Goal: Task Accomplishment & Management: Complete application form

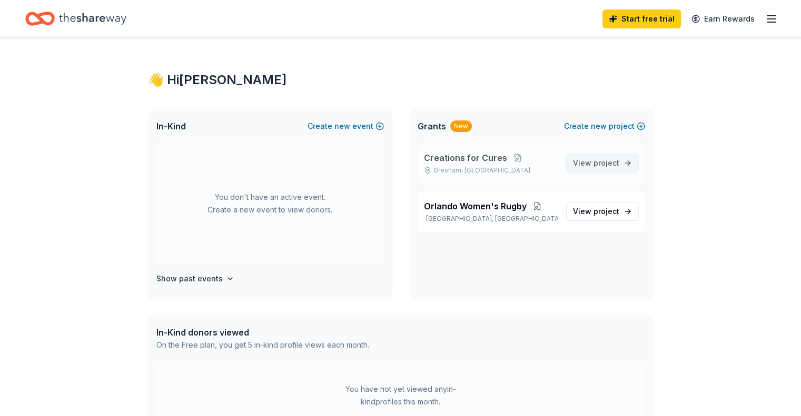
click at [605, 167] on span "View project" at bounding box center [596, 163] width 46 height 13
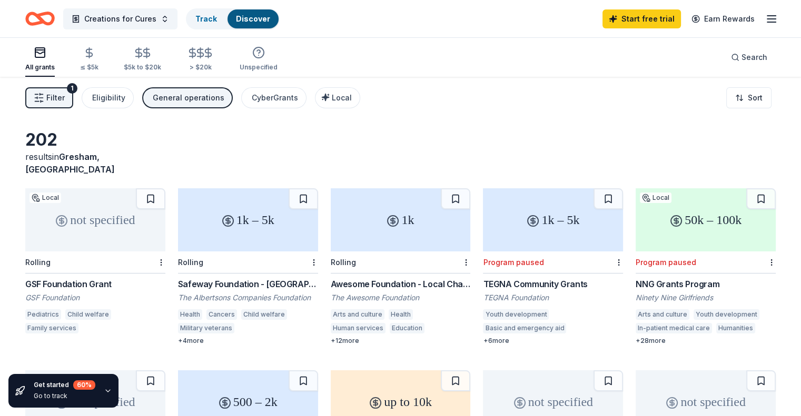
click at [261, 233] on div "1k – 5k" at bounding box center [248, 219] width 140 height 63
click at [400, 278] on div "Awesome Foundation - Local Chapter Grants" at bounding box center [401, 284] width 140 height 13
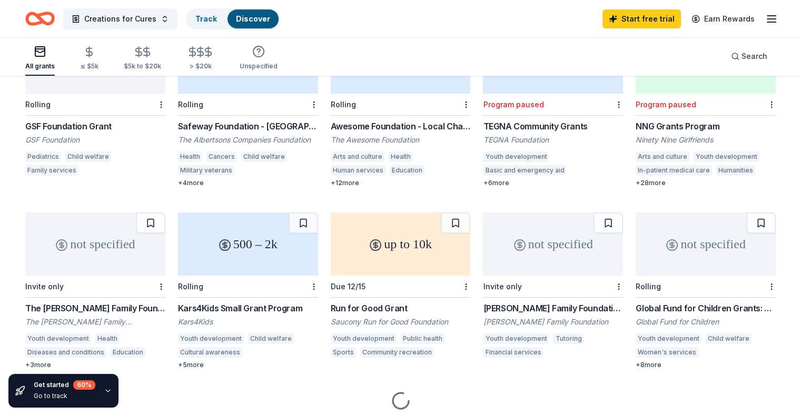
scroll to position [183, 0]
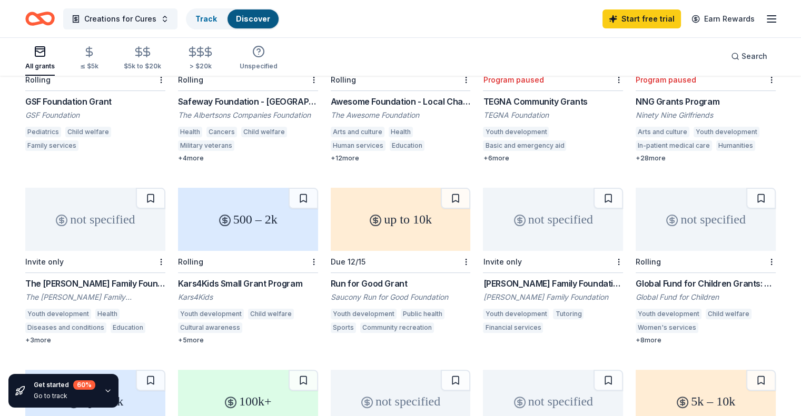
click at [240, 277] on div "Kars4Kids Small Grant Program" at bounding box center [248, 283] width 140 height 13
click at [385, 277] on div "Run for Good Grant" at bounding box center [401, 283] width 140 height 13
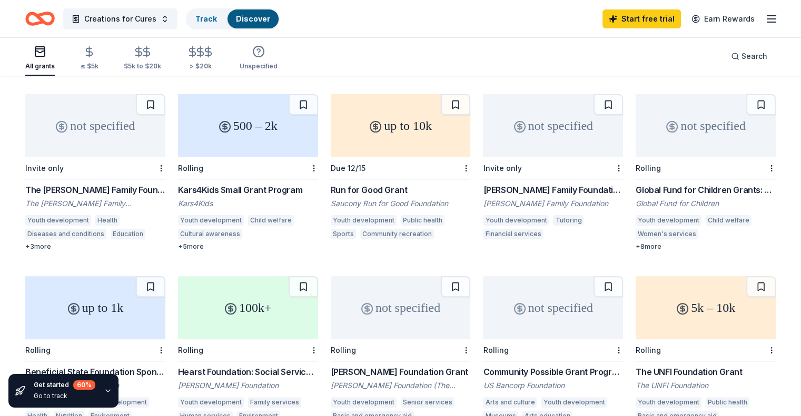
scroll to position [288, 0]
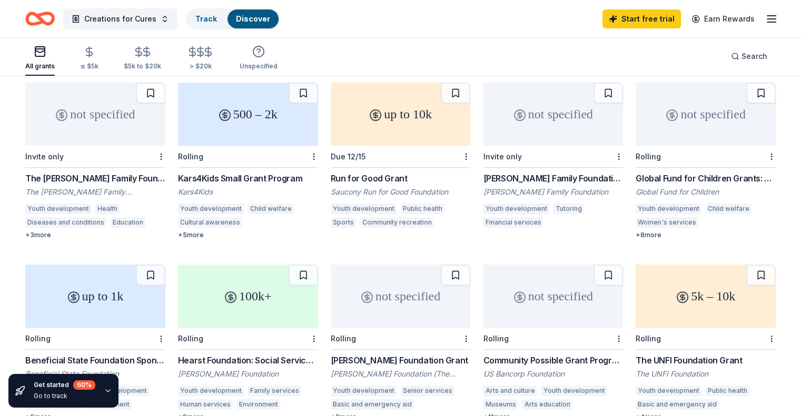
click at [551, 114] on div "not specified" at bounding box center [553, 114] width 140 height 63
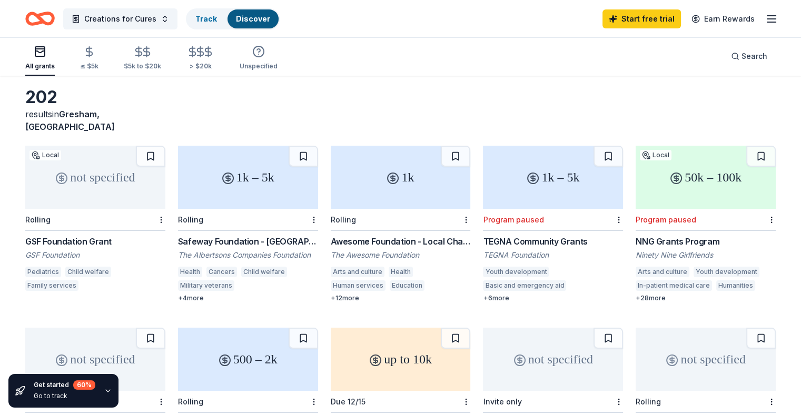
scroll to position [0, 0]
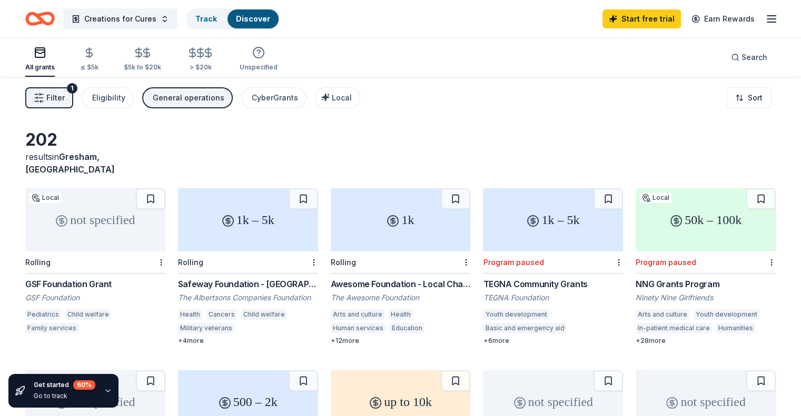
click at [53, 18] on icon "Home" at bounding box center [39, 18] width 29 height 25
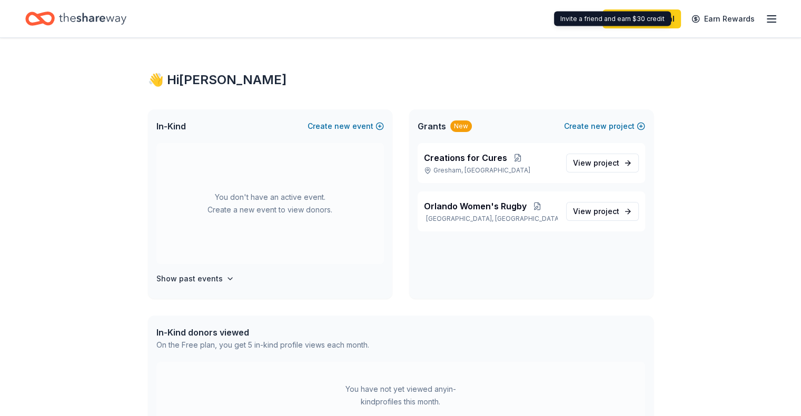
click at [767, 19] on line "button" at bounding box center [771, 19] width 8 height 0
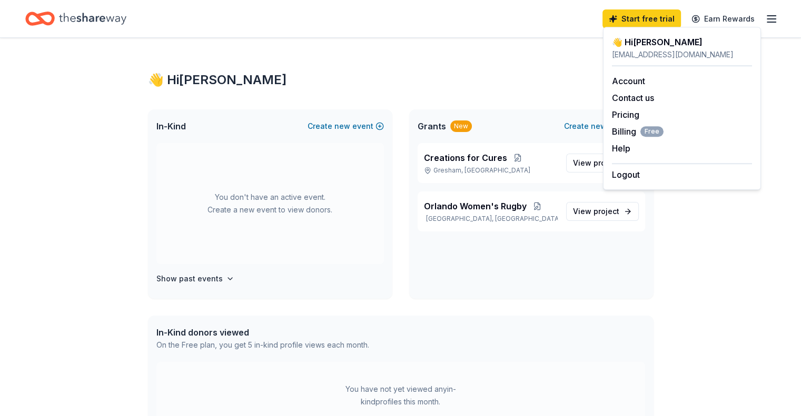
click at [93, 194] on div "👋 Hi Jenna In-Kind Create new event You don't have an active event. Create a ne…" at bounding box center [400, 397] width 801 height 718
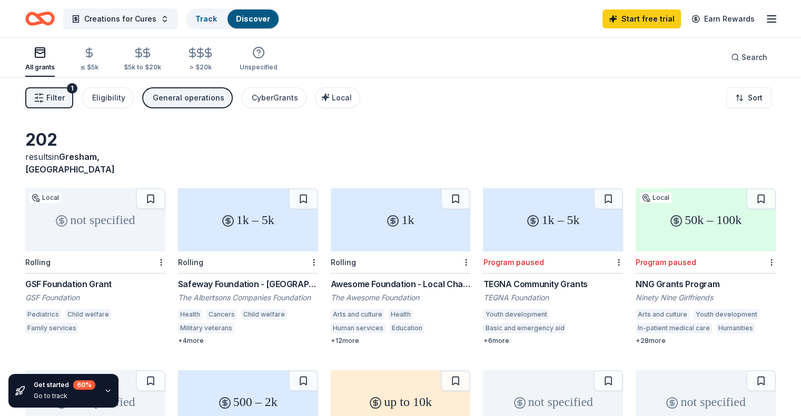
click at [767, 19] on line "button" at bounding box center [771, 19] width 8 height 0
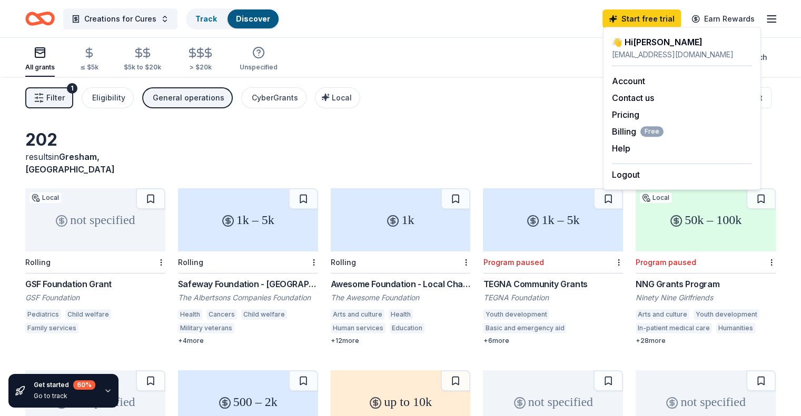
click at [52, 18] on icon "Home" at bounding box center [39, 18] width 29 height 25
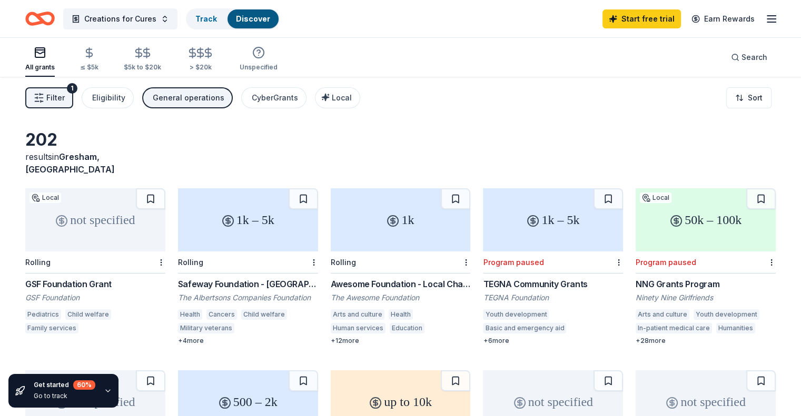
click at [52, 18] on icon "Home" at bounding box center [39, 18] width 29 height 25
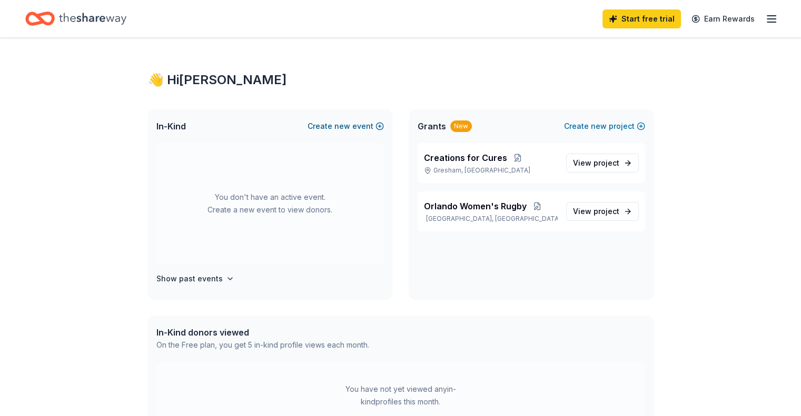
click at [352, 125] on button "Create new event" at bounding box center [345, 126] width 76 height 13
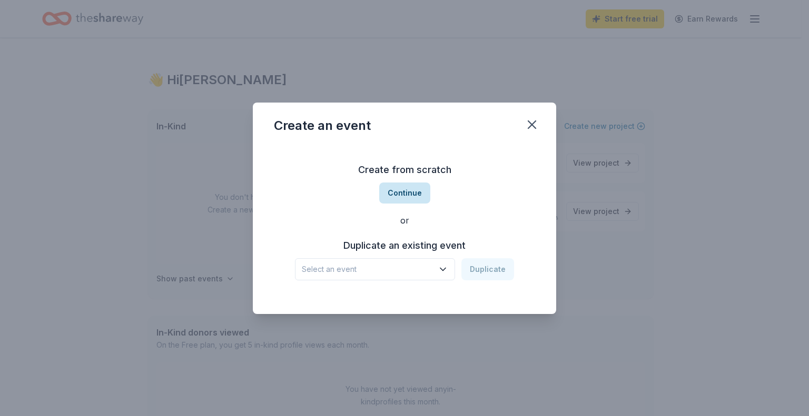
click at [397, 192] on button "Continue" at bounding box center [404, 193] width 51 height 21
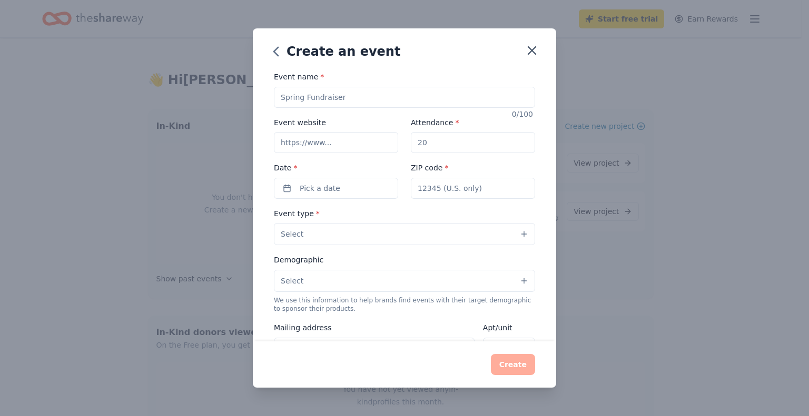
click at [354, 98] on input "Event name *" at bounding box center [404, 97] width 261 height 21
type input "Winter Disco"
paste input "https://donorbox.org/events/759003/steps/choose_tickets"
type input "https://donorbox.org/events/759003/steps/choose_tickets"
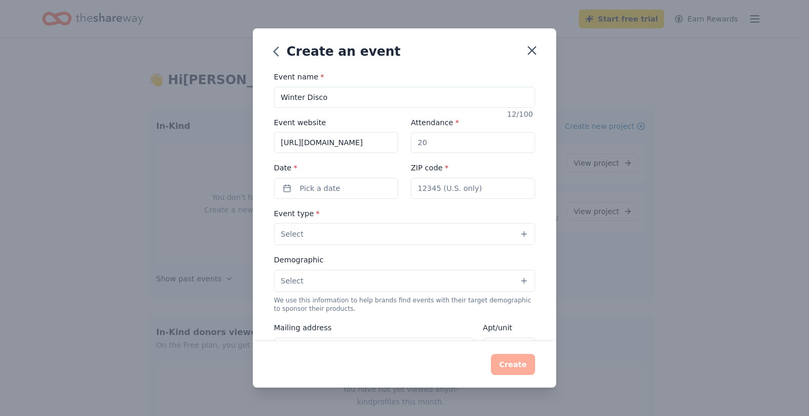
click at [454, 145] on input "Attendance *" at bounding box center [473, 142] width 124 height 21
click at [446, 141] on input "Attendance *" at bounding box center [473, 142] width 124 height 21
type input "50"
click at [350, 187] on button "Pick a date" at bounding box center [336, 188] width 124 height 21
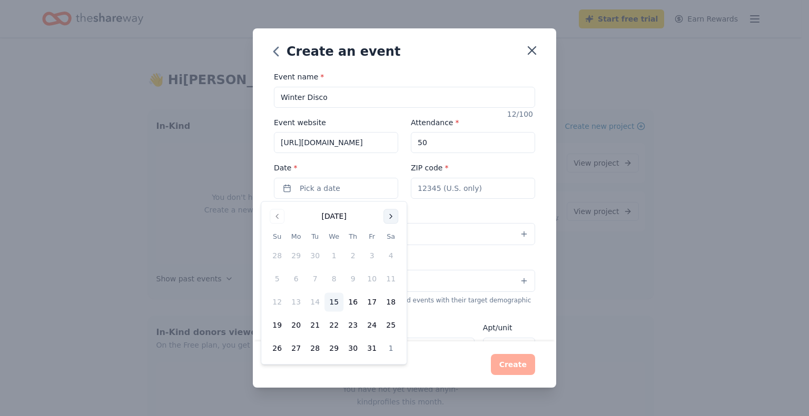
click at [391, 211] on button "Go to next month" at bounding box center [390, 216] width 15 height 15
click at [391, 213] on button "Go to next month" at bounding box center [390, 216] width 15 height 15
click at [372, 255] on button "5" at bounding box center [371, 256] width 19 height 19
click at [462, 188] on input "ZIP code *" at bounding box center [473, 188] width 124 height 21
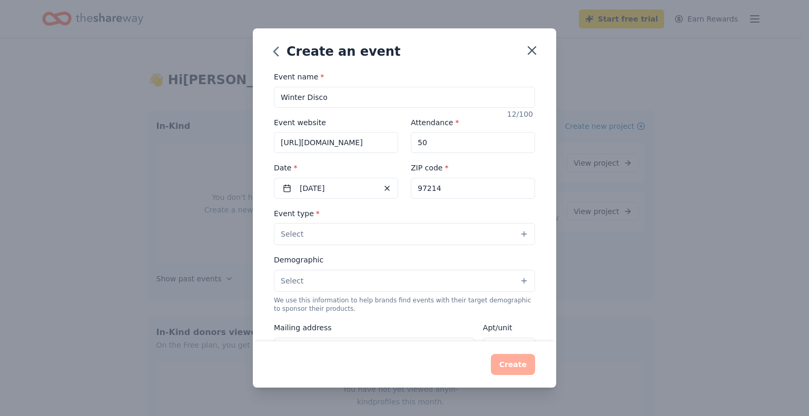
type input "97214"
click at [362, 228] on button "Select" at bounding box center [404, 234] width 261 height 22
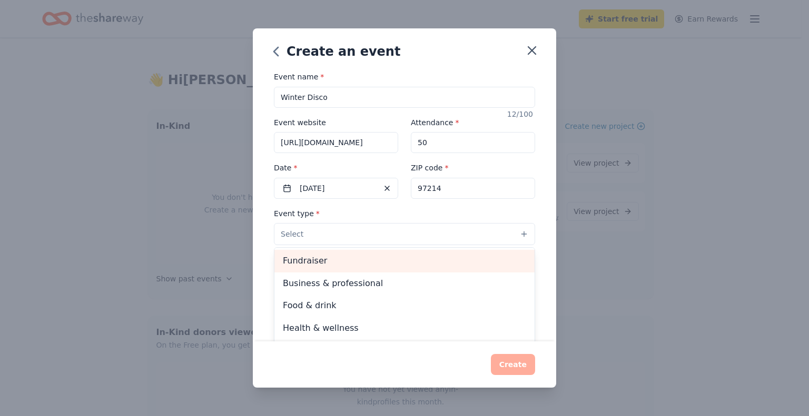
click at [343, 261] on span "Fundraiser" at bounding box center [404, 261] width 243 height 14
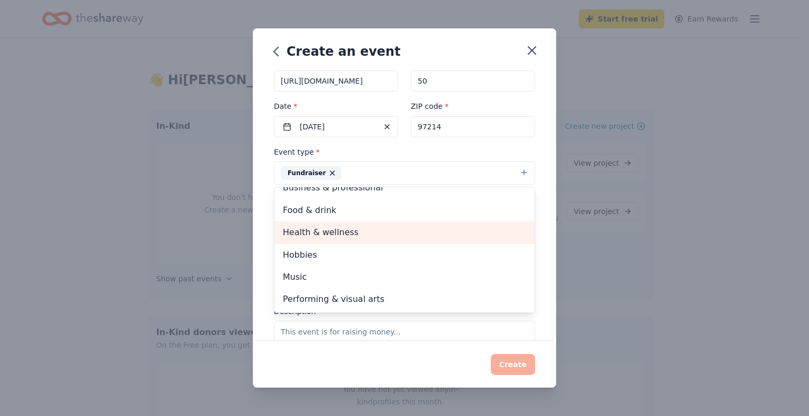
scroll to position [105, 0]
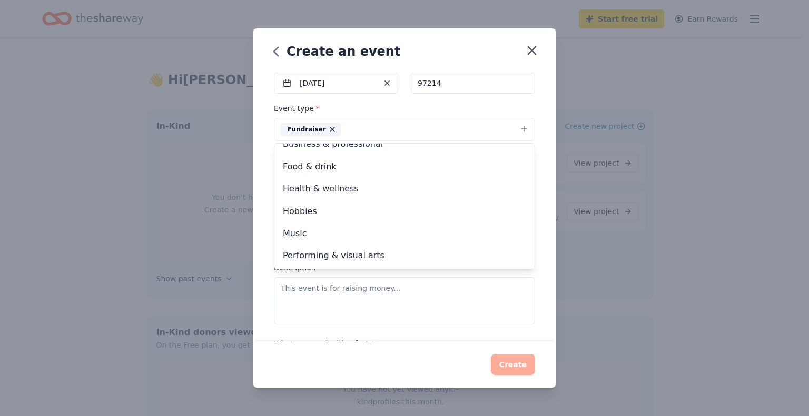
click at [266, 164] on div "Event name * Winter Disco 12 /100 Event website https://donorbox.org/events/759…" at bounding box center [404, 206] width 303 height 271
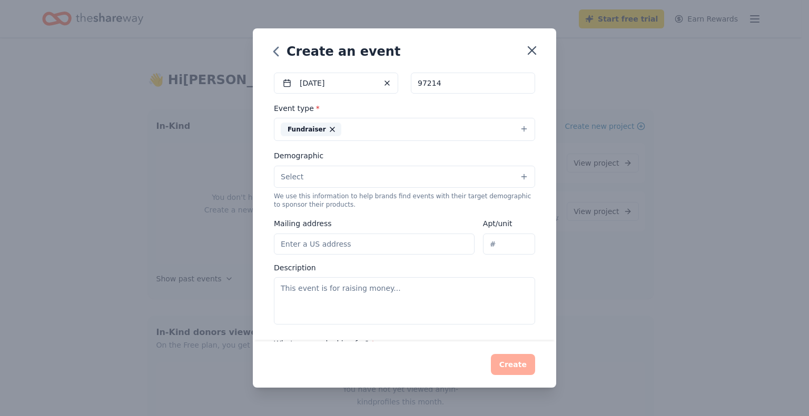
click at [313, 178] on button "Select" at bounding box center [404, 177] width 261 height 22
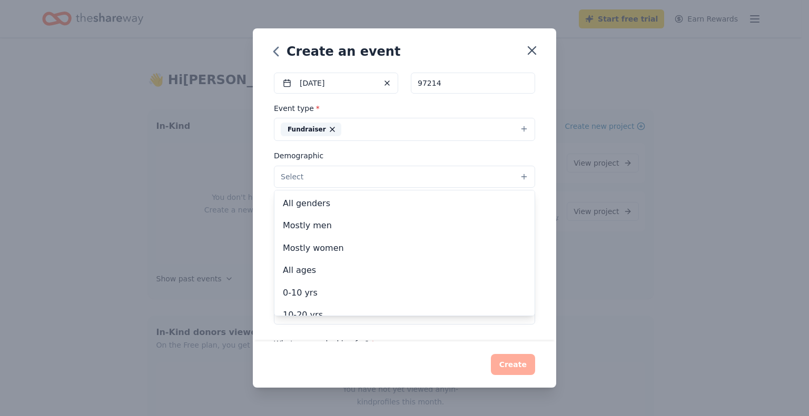
click at [261, 201] on div "Event name * Winter Disco 12 /100 Event website https://donorbox.org/events/759…" at bounding box center [404, 206] width 303 height 271
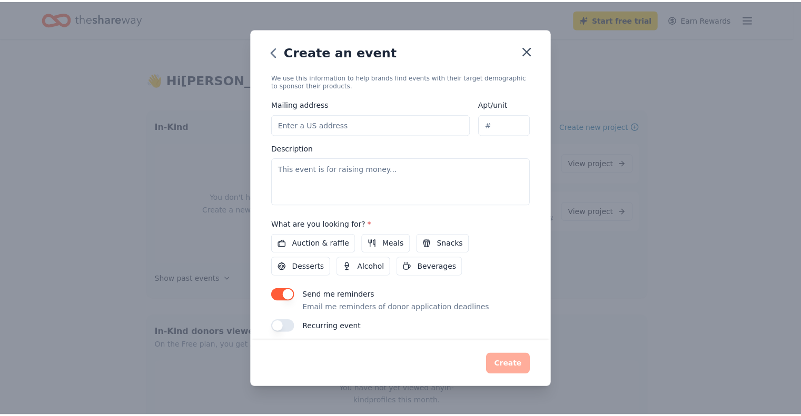
scroll to position [232, 0]
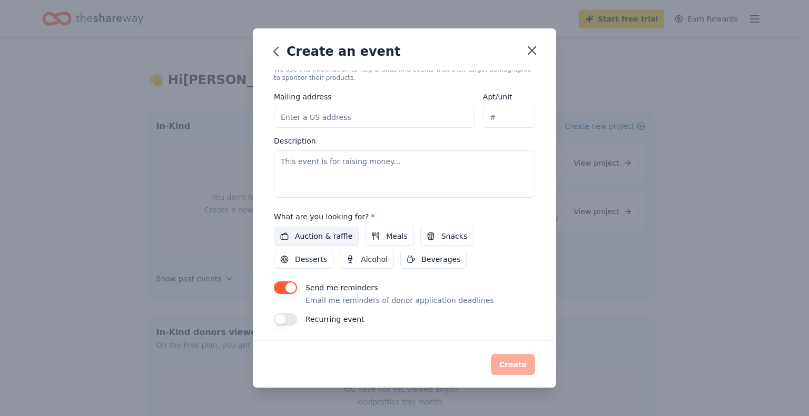
click at [330, 232] on span "Auction & raffle" at bounding box center [323, 236] width 57 height 13
click at [374, 257] on span "Alcohol" at bounding box center [374, 259] width 27 height 13
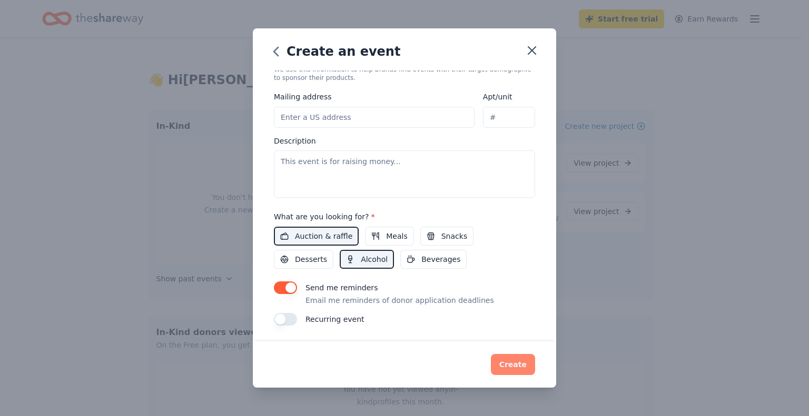
click at [513, 365] on button "Create" at bounding box center [513, 364] width 44 height 21
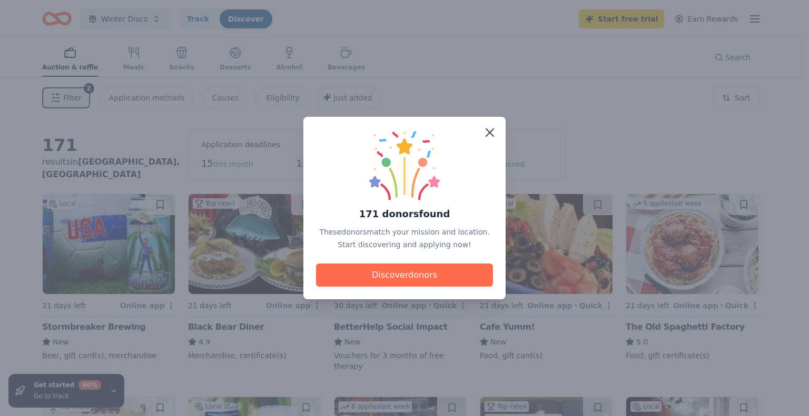
click at [414, 273] on button "Discover donors" at bounding box center [404, 275] width 177 height 23
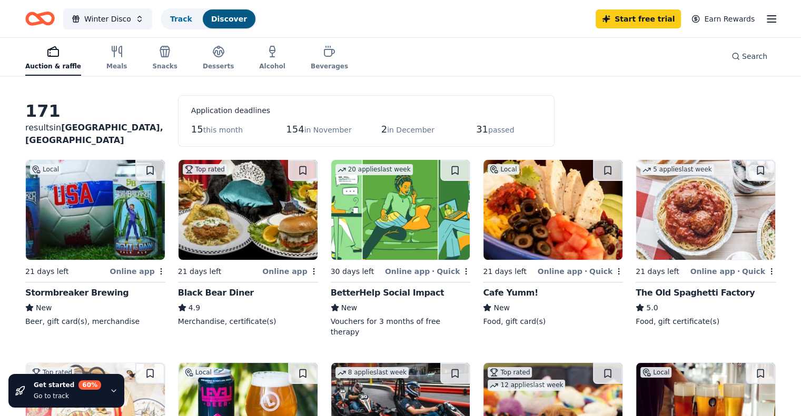
scroll to position [53, 0]
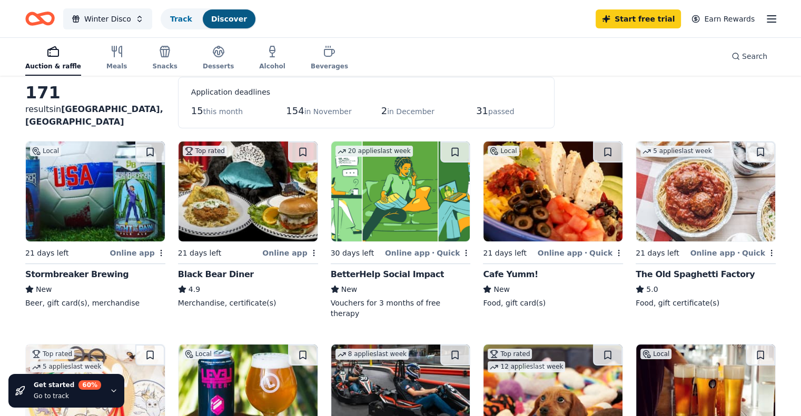
click at [127, 165] on img at bounding box center [95, 192] width 139 height 100
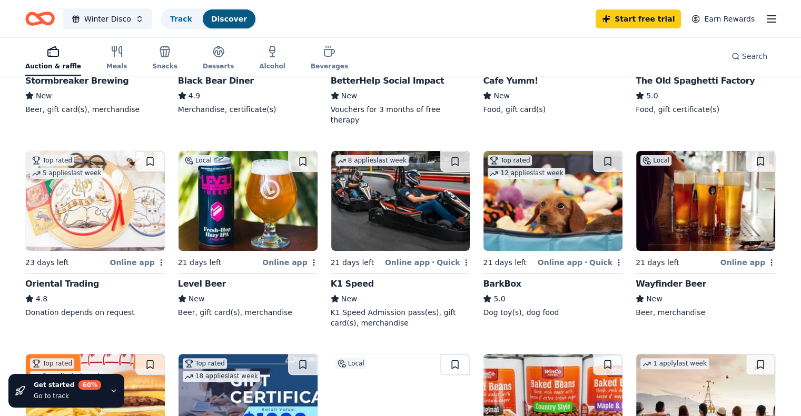
scroll to position [263, 0]
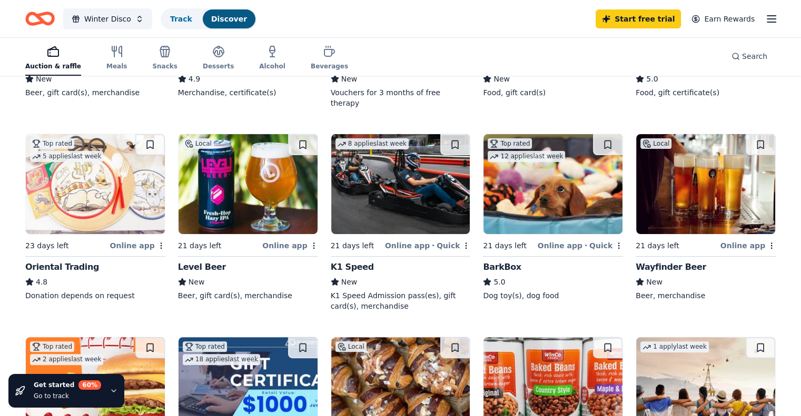
click at [85, 180] on img at bounding box center [95, 184] width 139 height 100
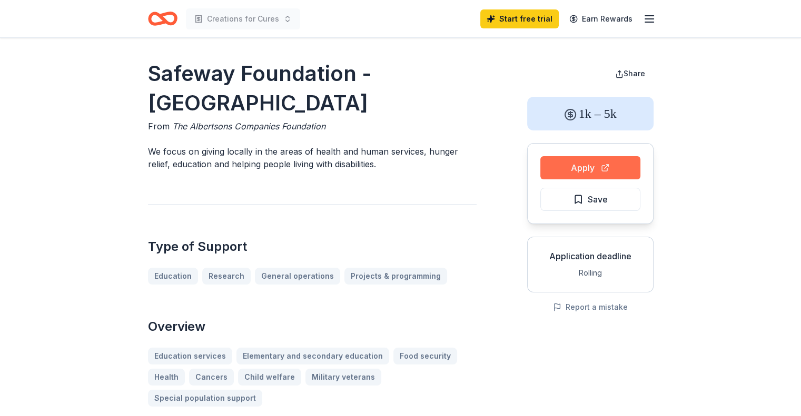
click at [614, 165] on button "Apply" at bounding box center [590, 167] width 100 height 23
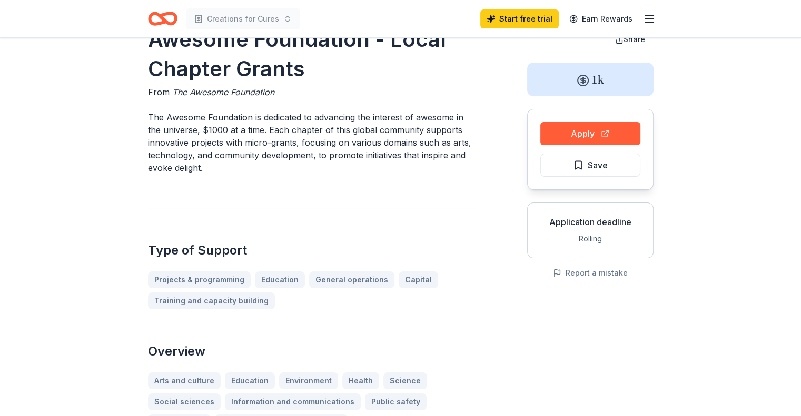
scroll to position [53, 0]
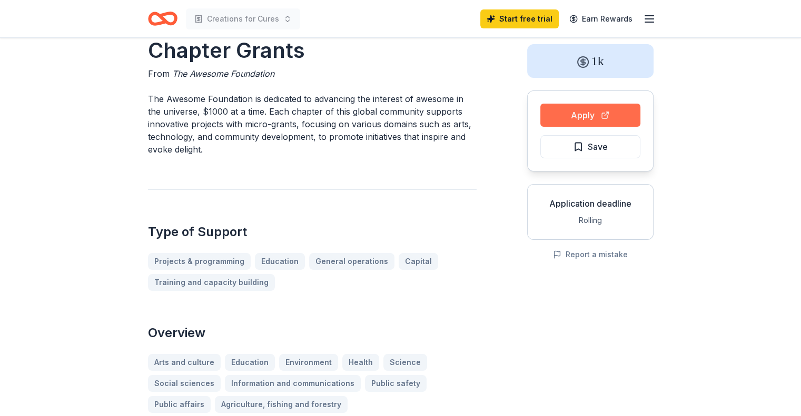
click at [591, 122] on button "Apply" at bounding box center [590, 115] width 100 height 23
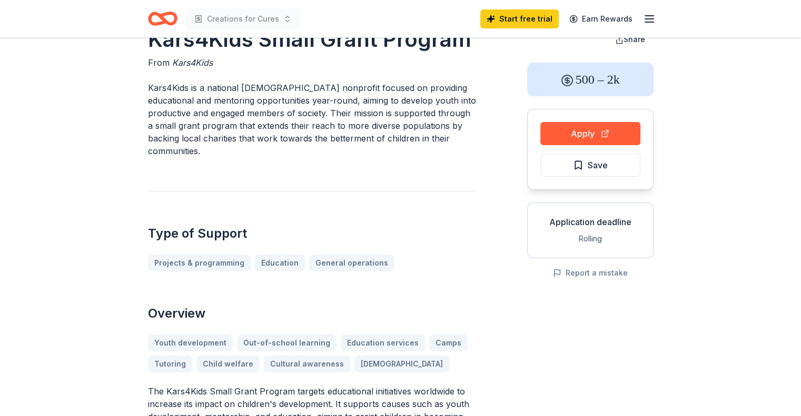
scroll to position [53, 0]
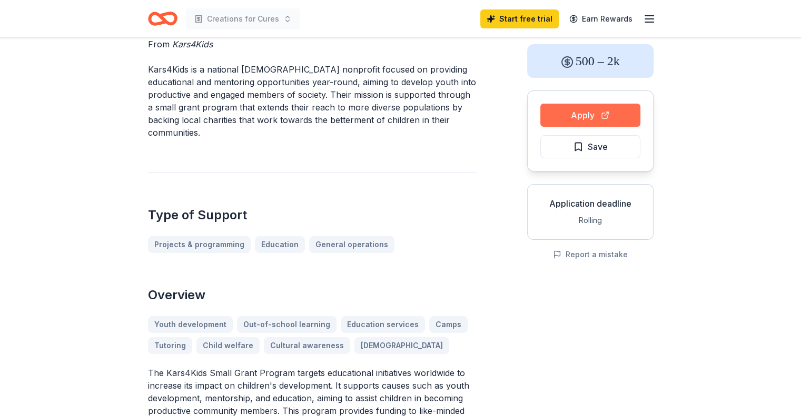
click at [601, 117] on button "Apply" at bounding box center [590, 115] width 100 height 23
click at [601, 118] on button "Apply" at bounding box center [590, 115] width 100 height 23
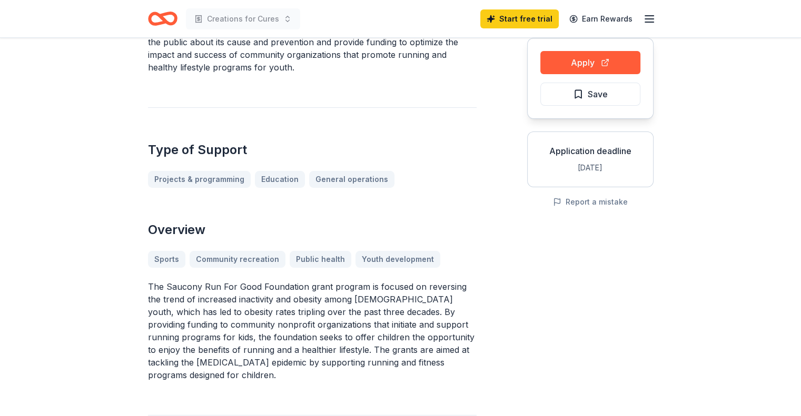
scroll to position [158, 0]
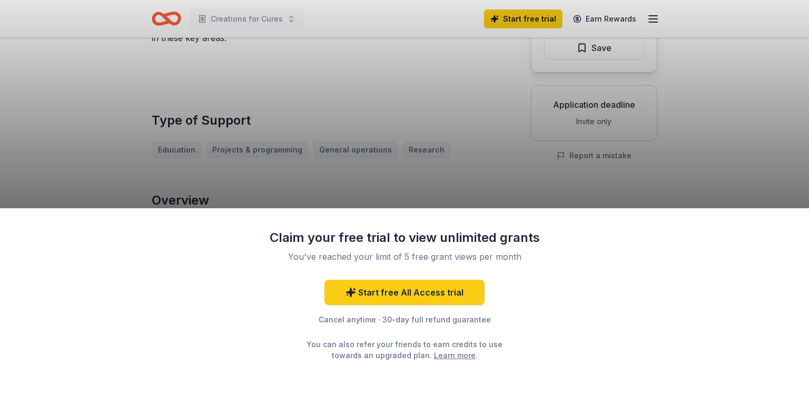
scroll to position [158, 0]
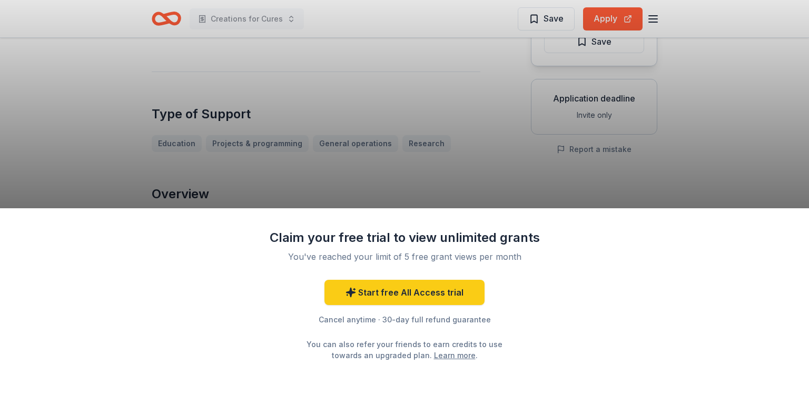
click at [604, 16] on div "Claim your free trial to view unlimited grants You've reached your limit of 5 f…" at bounding box center [404, 208] width 809 height 416
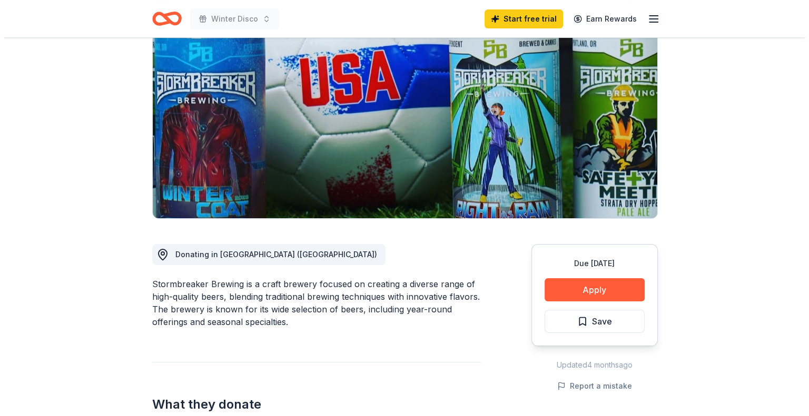
scroll to position [105, 0]
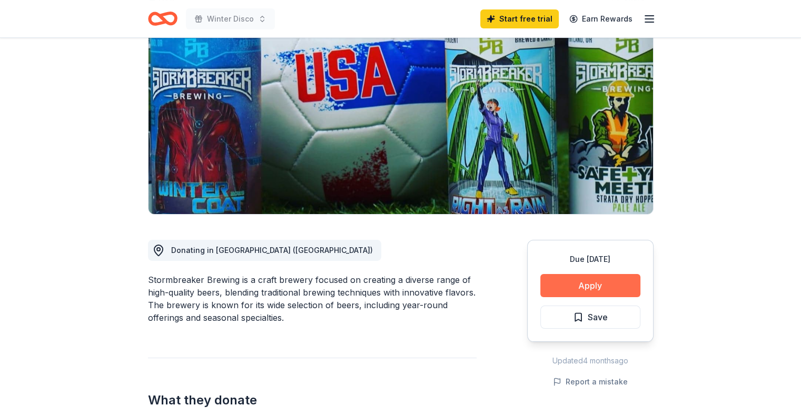
click at [580, 285] on button "Apply" at bounding box center [590, 285] width 100 height 23
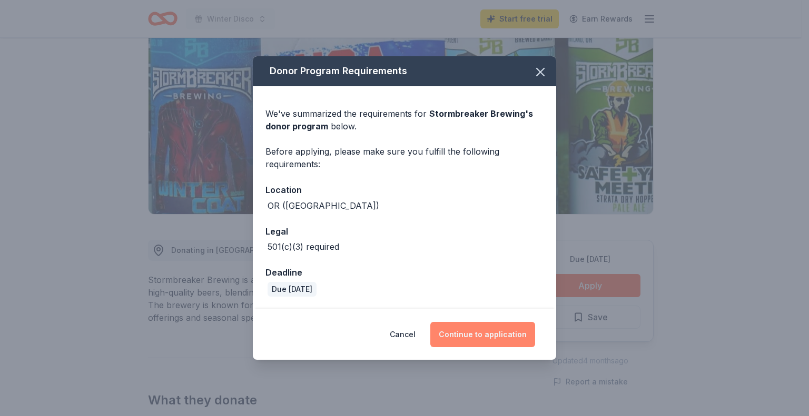
click at [488, 337] on button "Continue to application" at bounding box center [482, 334] width 105 height 25
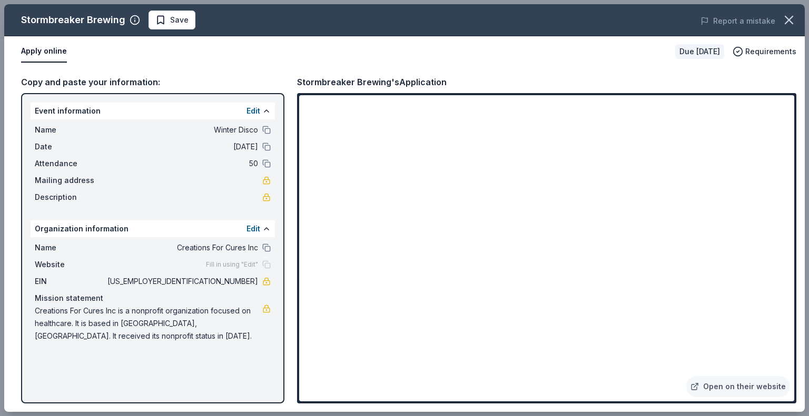
drag, startPoint x: 268, startPoint y: 245, endPoint x: 273, endPoint y: 244, distance: 5.4
click at [268, 245] on button at bounding box center [266, 248] width 8 height 8
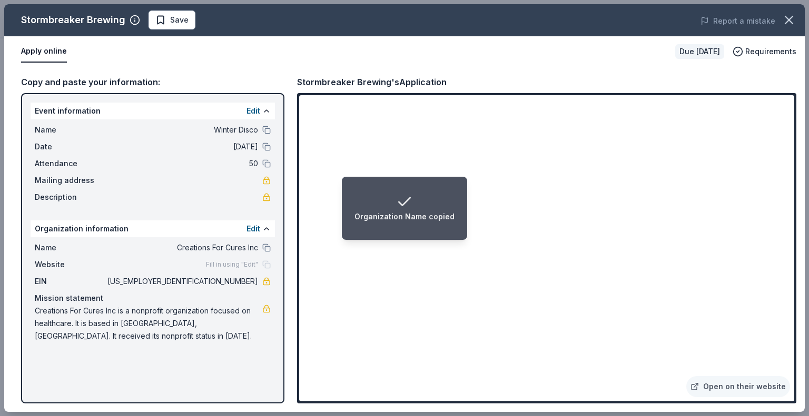
drag, startPoint x: 265, startPoint y: 130, endPoint x: 274, endPoint y: 132, distance: 9.2
click at [265, 130] on button at bounding box center [266, 130] width 8 height 8
drag, startPoint x: 258, startPoint y: 280, endPoint x: 219, endPoint y: 278, distance: 39.5
click at [219, 278] on div "EIN 81-2485003" at bounding box center [153, 281] width 236 height 13
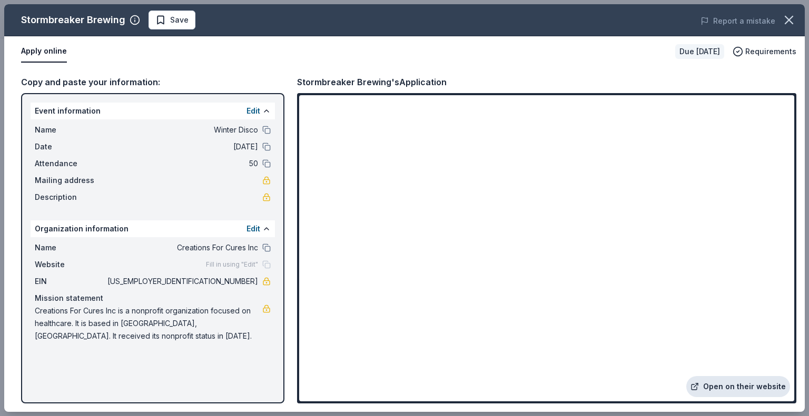
click at [728, 391] on link "Open on their website" at bounding box center [738, 386] width 104 height 21
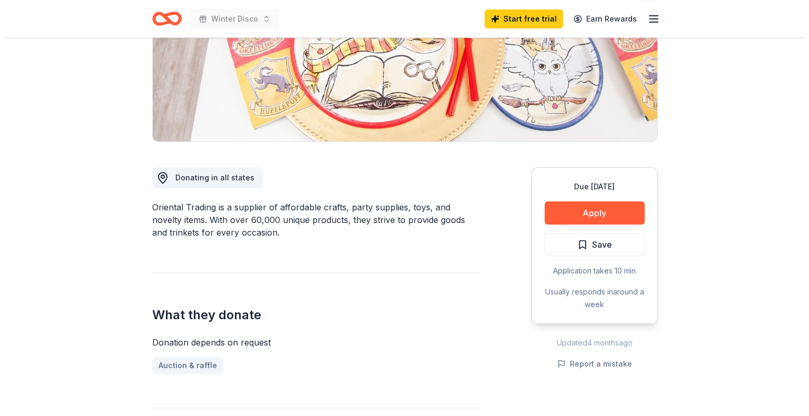
scroll to position [211, 0]
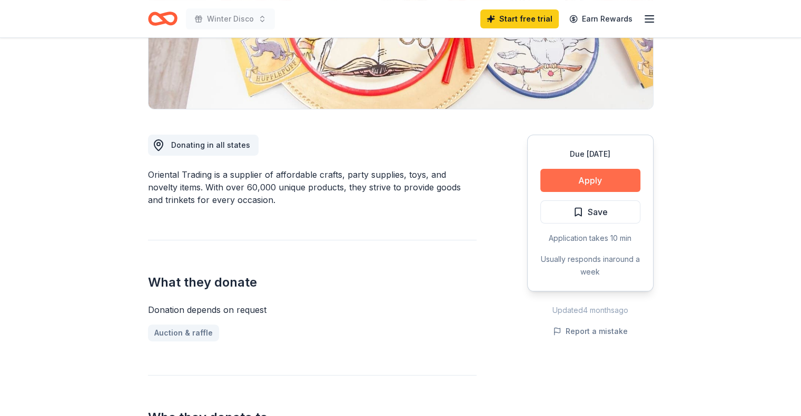
click at [587, 173] on button "Apply" at bounding box center [590, 180] width 100 height 23
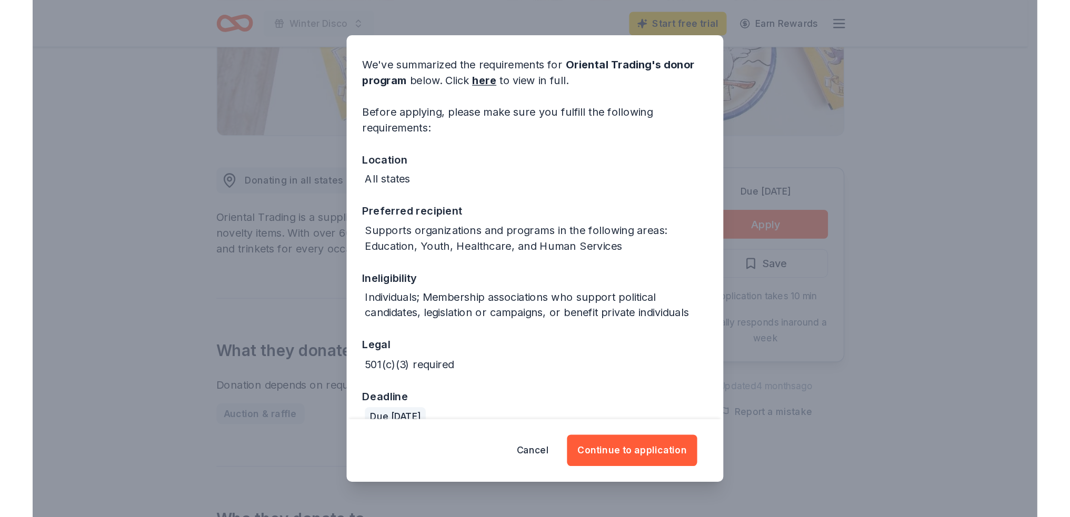
scroll to position [51, 0]
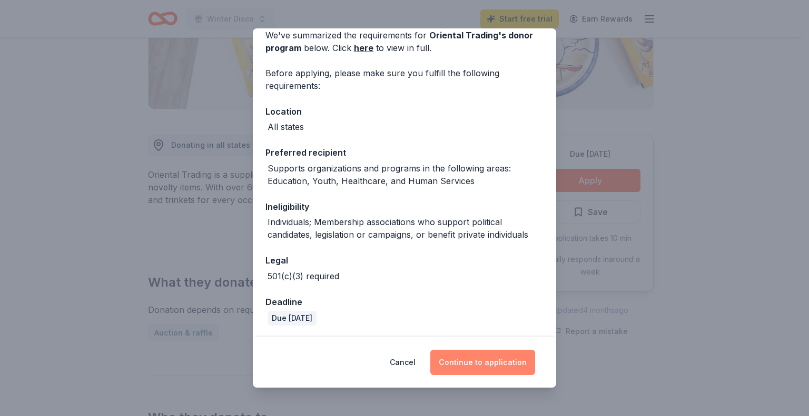
click at [502, 362] on button "Continue to application" at bounding box center [482, 362] width 105 height 25
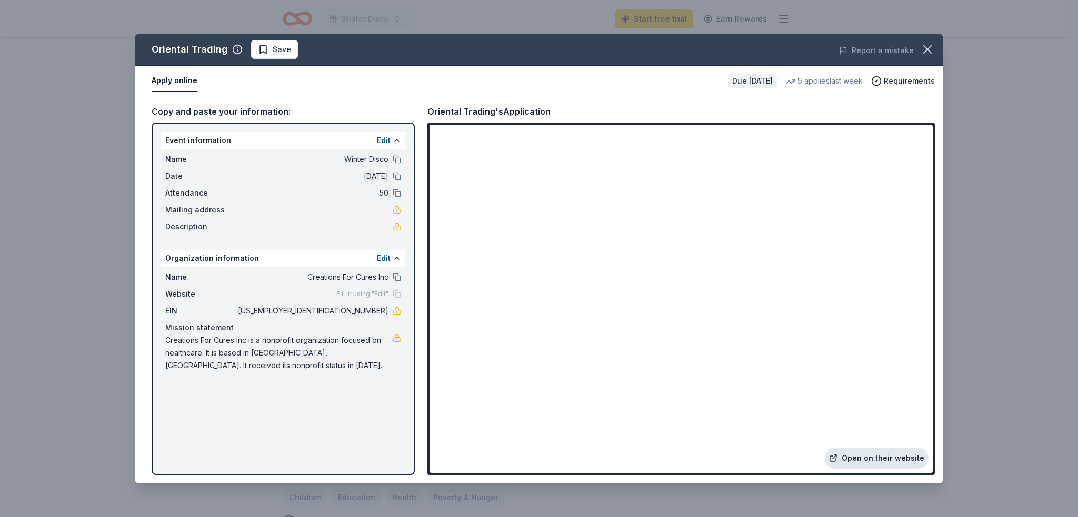
click at [800, 416] on link "Open on their website" at bounding box center [877, 458] width 104 height 21
click at [800, 47] on icon "button" at bounding box center [927, 49] width 7 height 7
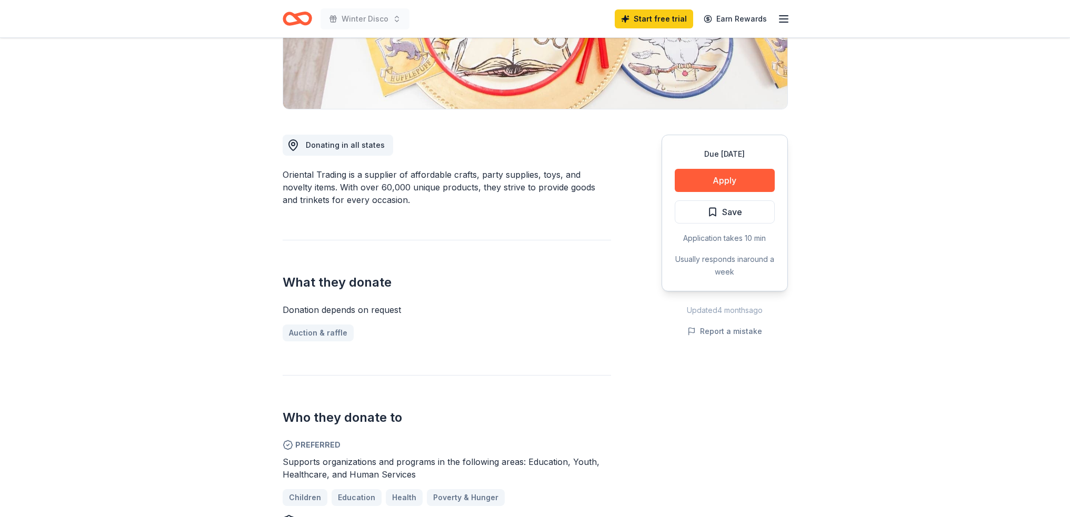
click at [303, 19] on icon "Home" at bounding box center [297, 18] width 29 height 25
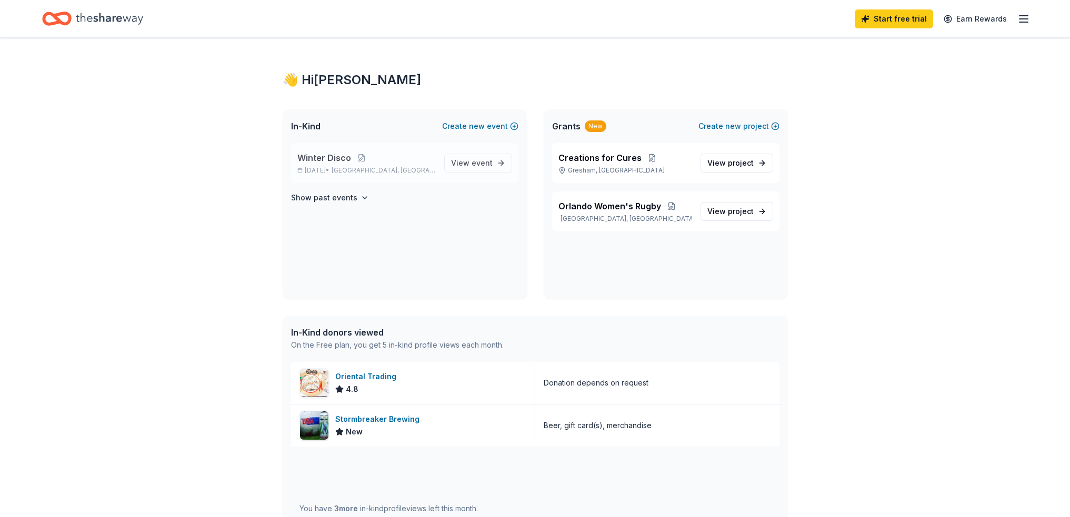
click at [365, 172] on span "Portland, OR" at bounding box center [384, 170] width 104 height 8
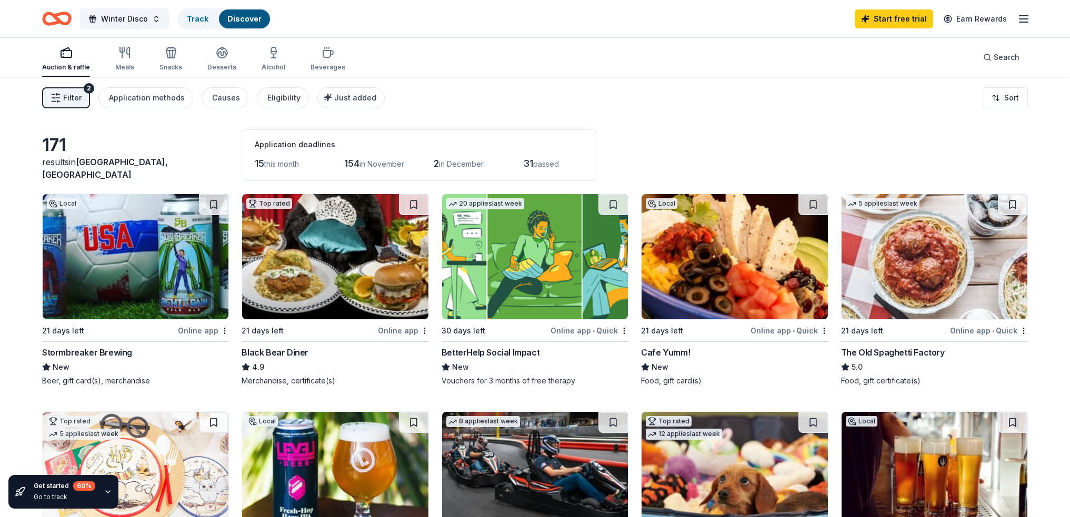
click at [326, 258] on img at bounding box center [335, 256] width 186 height 125
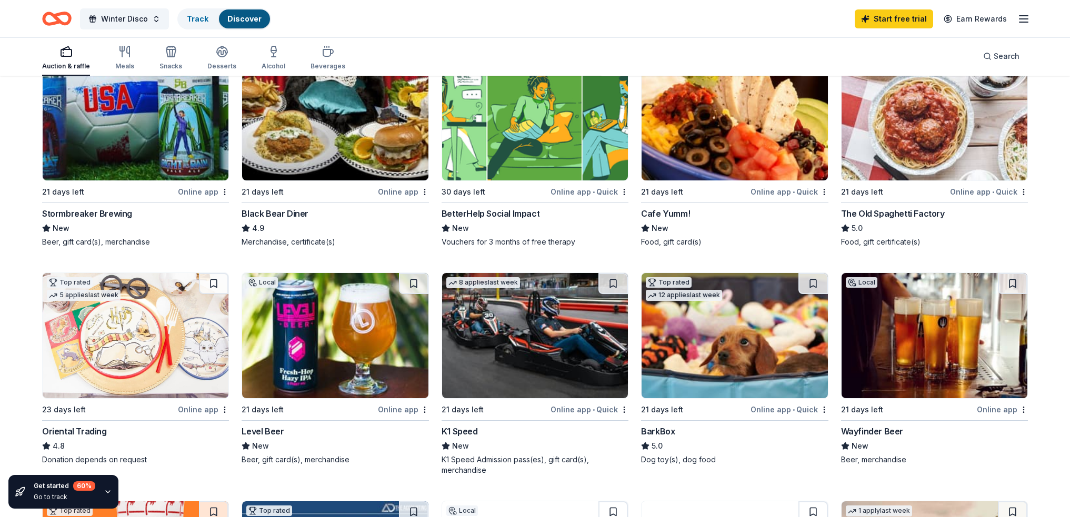
scroll to position [158, 0]
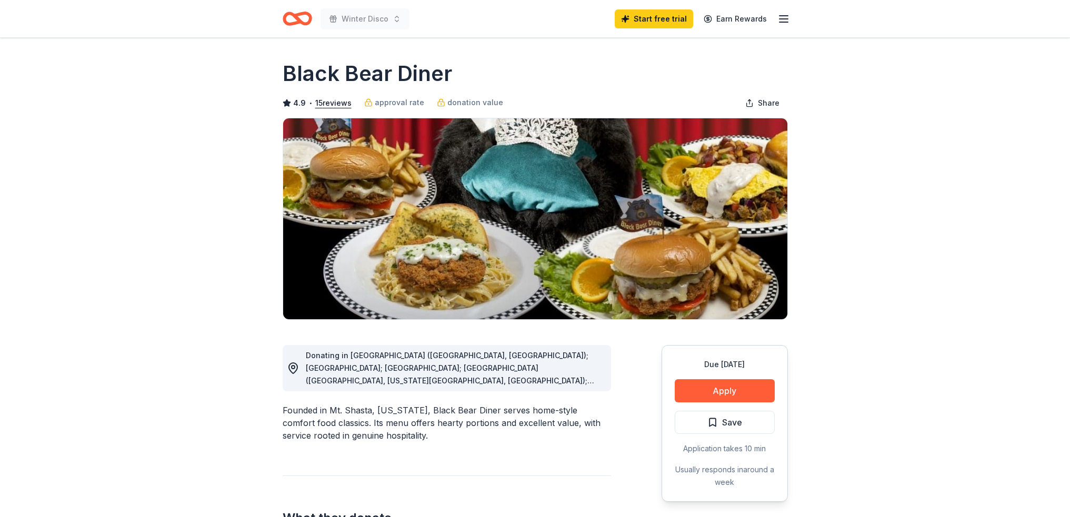
scroll to position [53, 0]
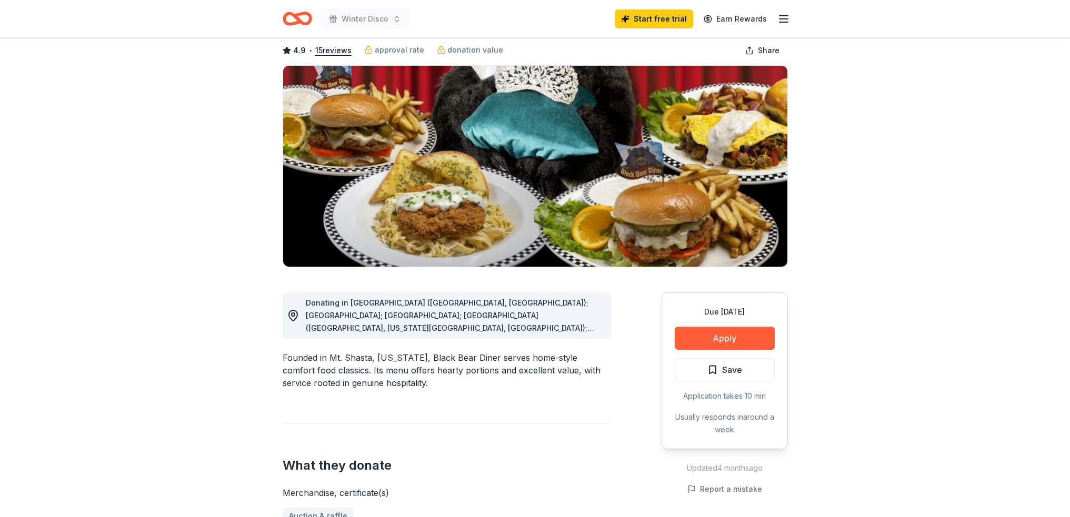
click at [572, 323] on div "Donating in [GEOGRAPHIC_DATA] ([GEOGRAPHIC_DATA], [GEOGRAPHIC_DATA]); [GEOGRAPH…" at bounding box center [454, 316] width 297 height 38
click at [564, 329] on span "Donating in [GEOGRAPHIC_DATA] ([GEOGRAPHIC_DATA], [GEOGRAPHIC_DATA]); [GEOGRAPH…" at bounding box center [453, 391] width 295 height 186
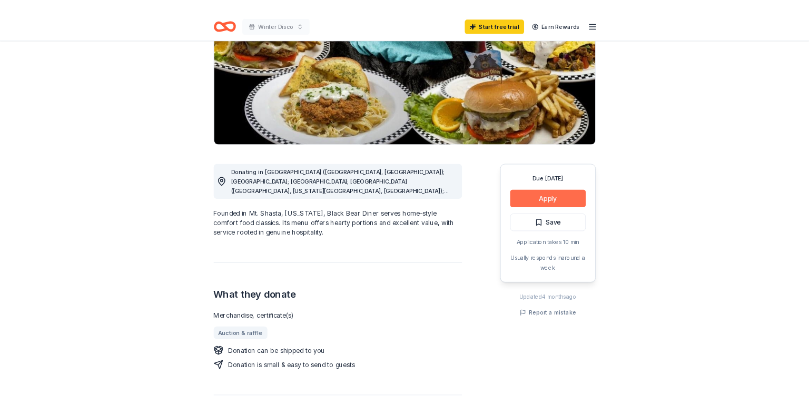
scroll to position [105, 0]
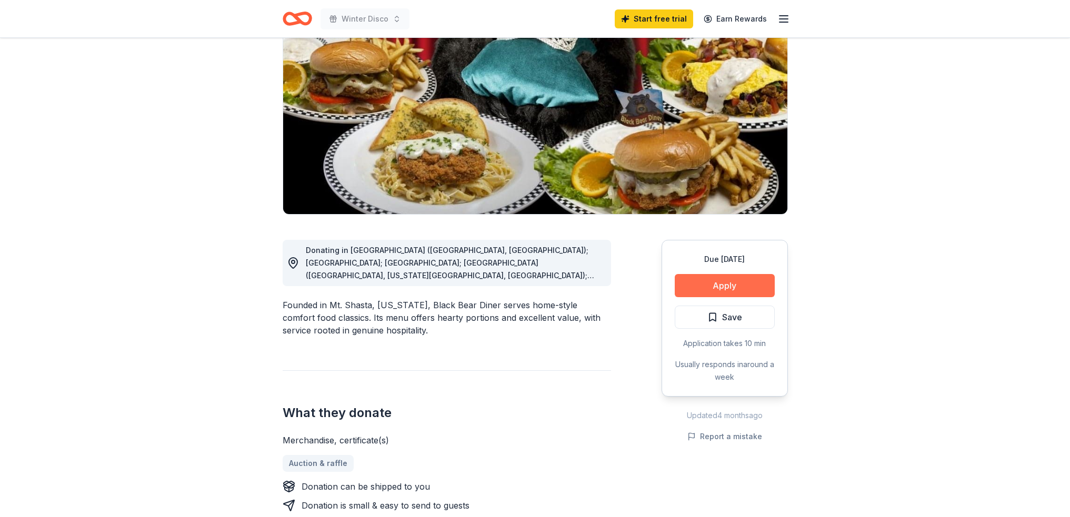
click at [710, 286] on button "Apply" at bounding box center [725, 285] width 100 height 23
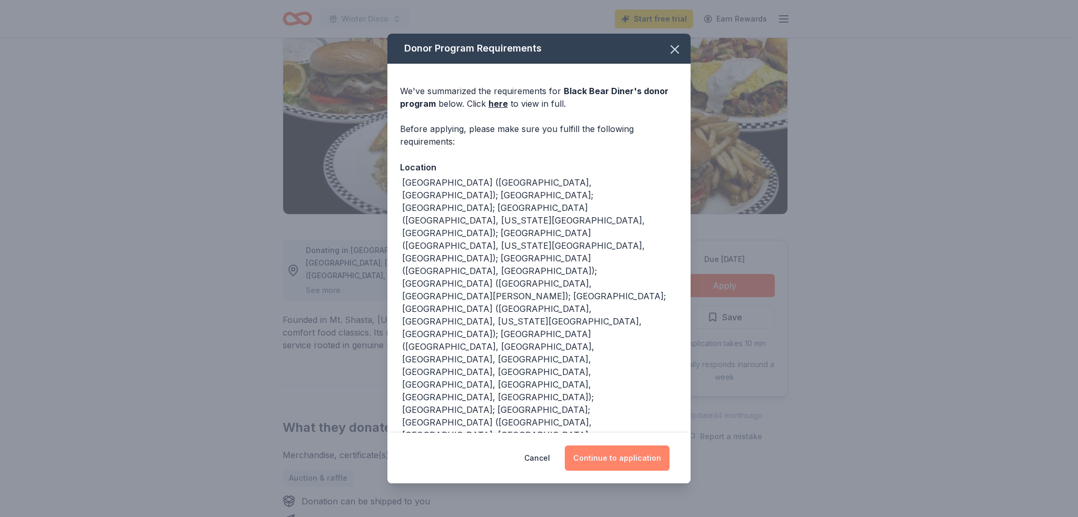
click at [616, 446] on button "Continue to application" at bounding box center [617, 458] width 105 height 25
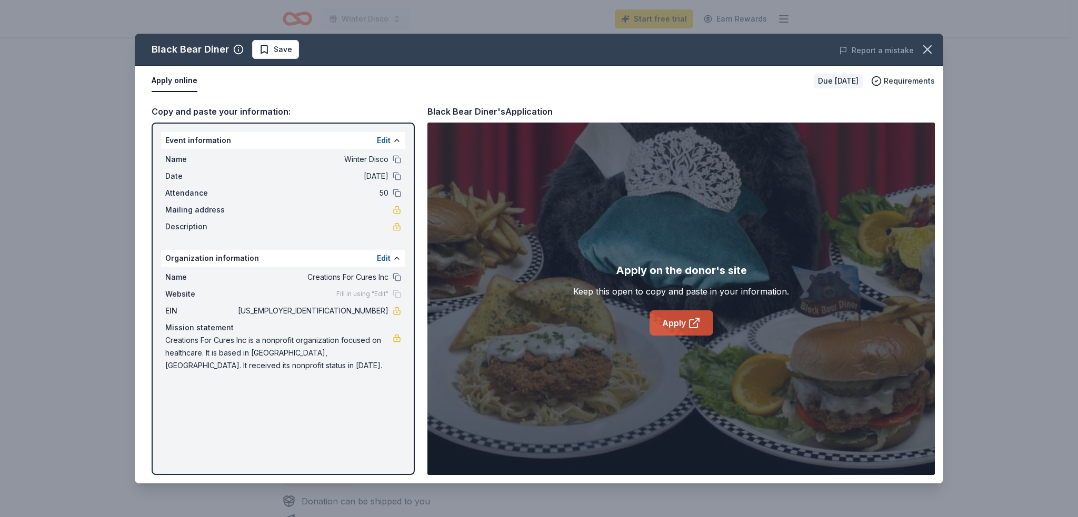
click at [679, 324] on link "Apply" at bounding box center [682, 323] width 64 height 25
